Goal: Information Seeking & Learning: Learn about a topic

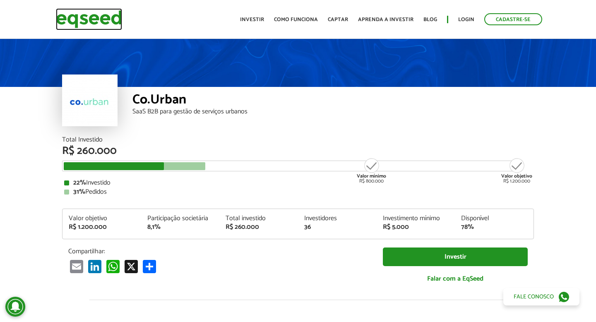
click at [70, 18] on img at bounding box center [89, 19] width 66 height 22
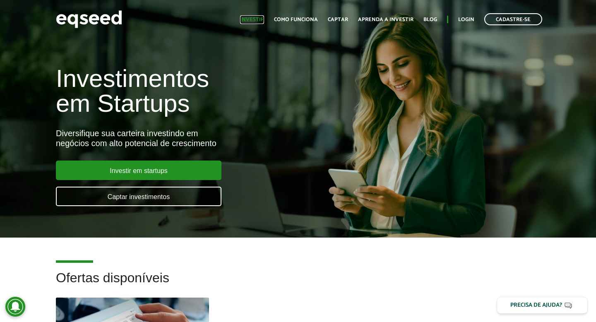
click at [264, 21] on link "Investir" at bounding box center [252, 19] width 24 height 5
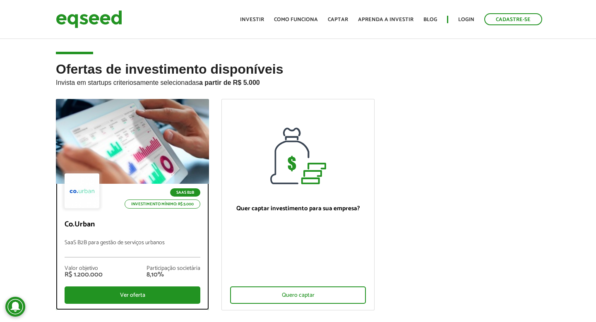
click at [151, 126] on div at bounding box center [133, 142] width 184 height 102
